Goal: Register for event/course

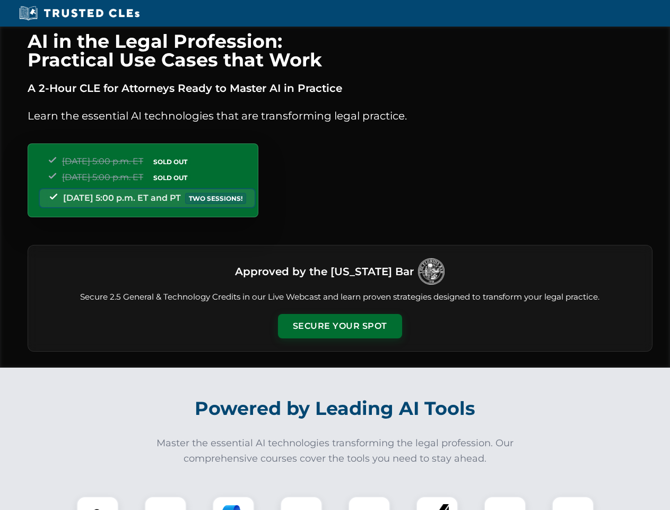
click at [340, 326] on button "Secure Your Spot" at bounding box center [340, 326] width 124 height 24
click at [98, 503] on img at bounding box center [97, 517] width 31 height 31
click at [166, 503] on div at bounding box center [165, 517] width 42 height 42
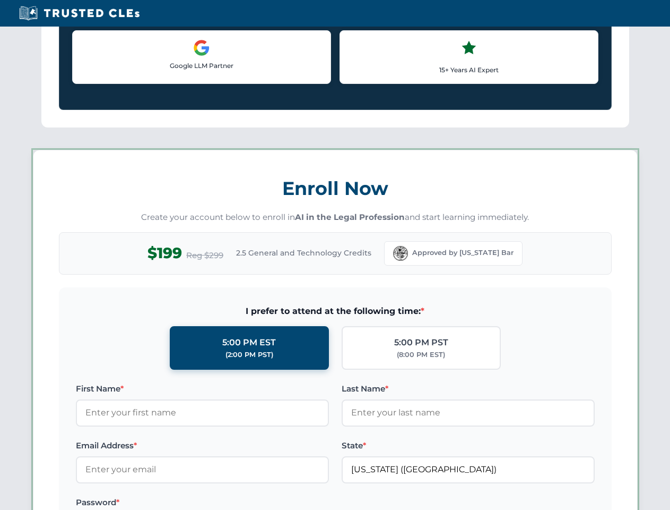
click at [301, 503] on label "Password *" at bounding box center [202, 502] width 253 height 13
